Goal: Task Accomplishment & Management: Complete application form

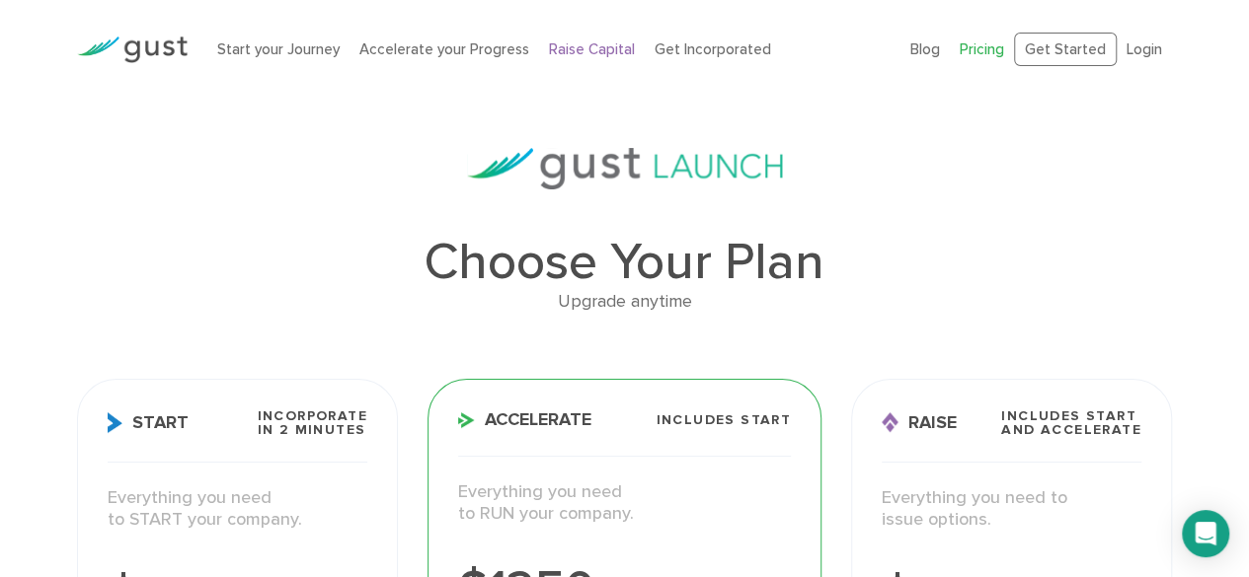
click at [584, 52] on link "Raise Capital" at bounding box center [592, 49] width 86 height 18
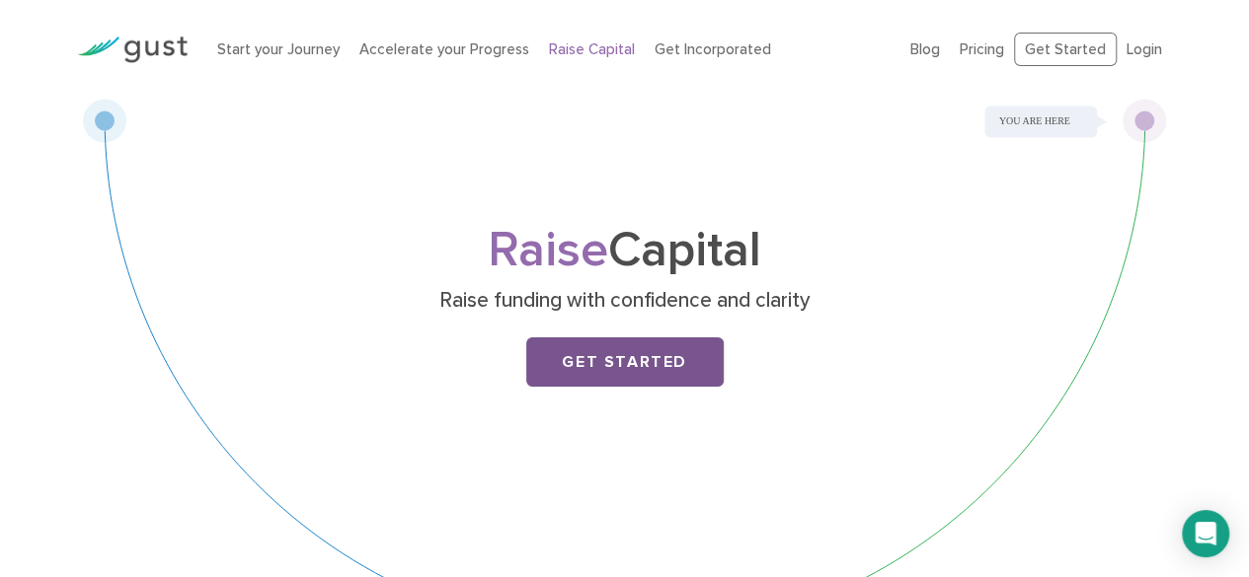
click at [646, 371] on link "Get Started" at bounding box center [624, 362] width 197 height 49
